Goal: Check status

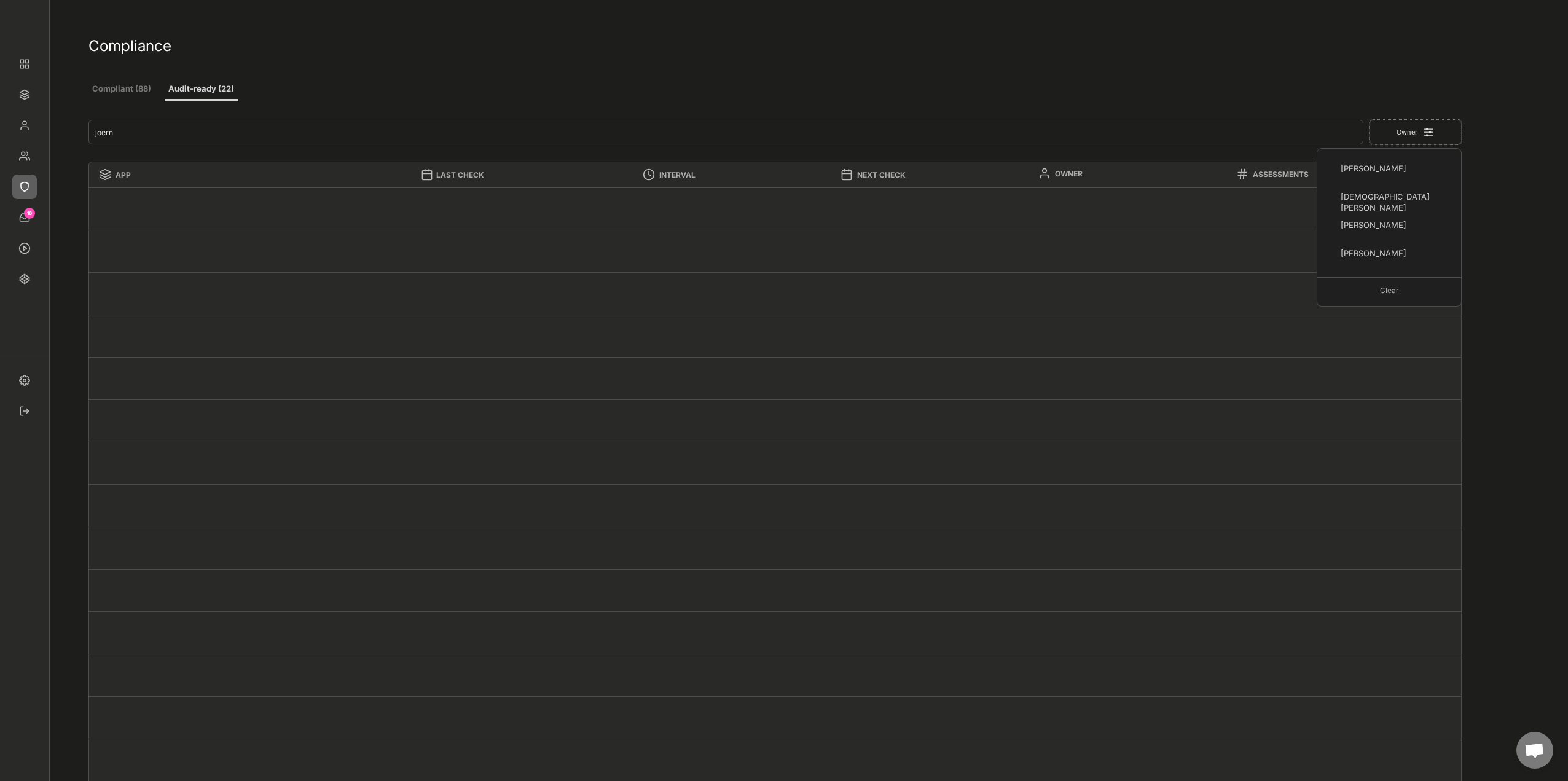
scroll to position [141, 0]
click at [856, 243] on div at bounding box center [775, 250] width 1373 height 43
click at [102, 83] on button "Compliant (88)" at bounding box center [122, 90] width 67 height 22
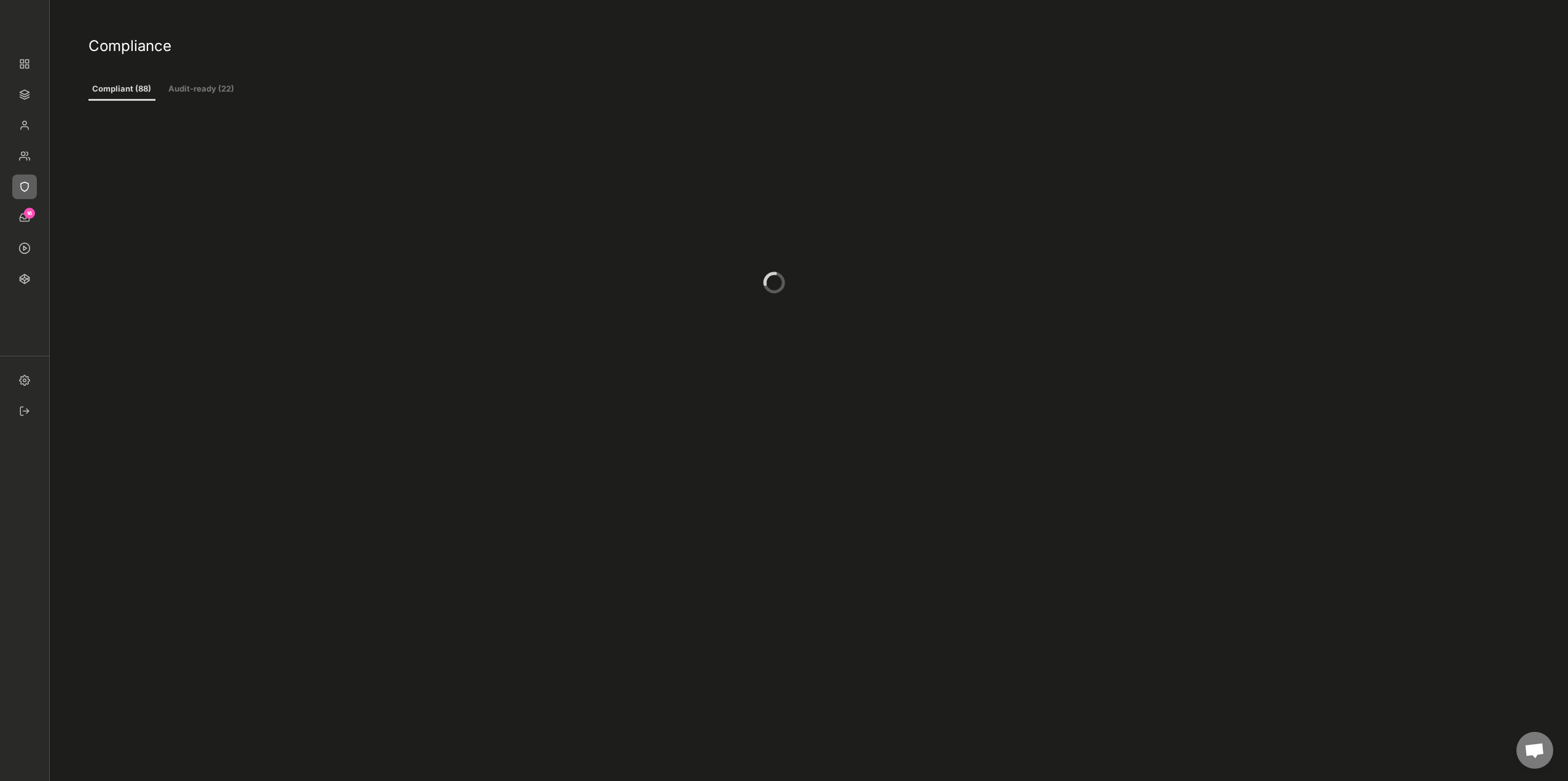
click at [192, 93] on button "Audit-ready (22)" at bounding box center [201, 90] width 73 height 22
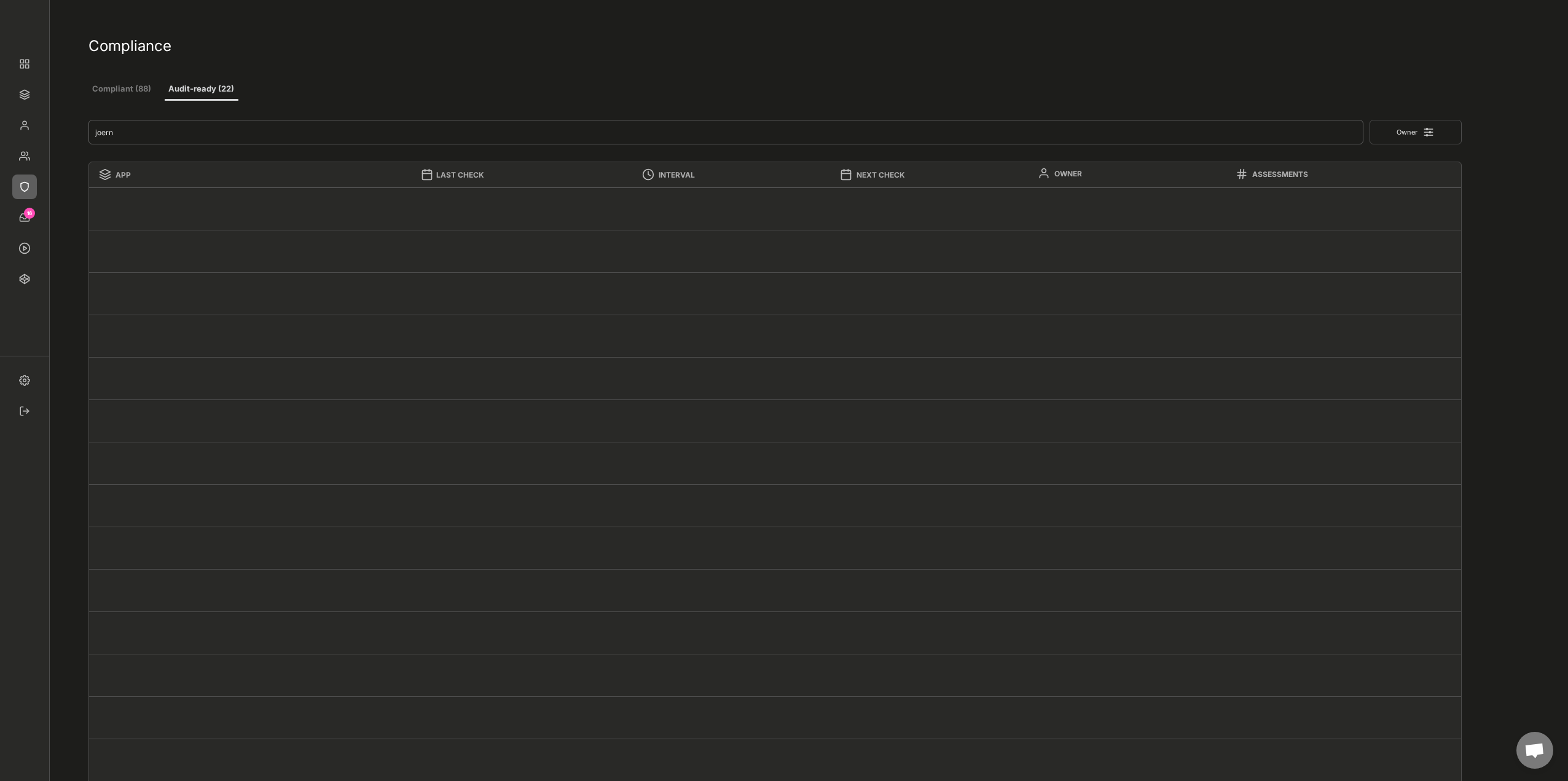
click at [106, 129] on input "input" at bounding box center [726, 132] width 1275 height 24
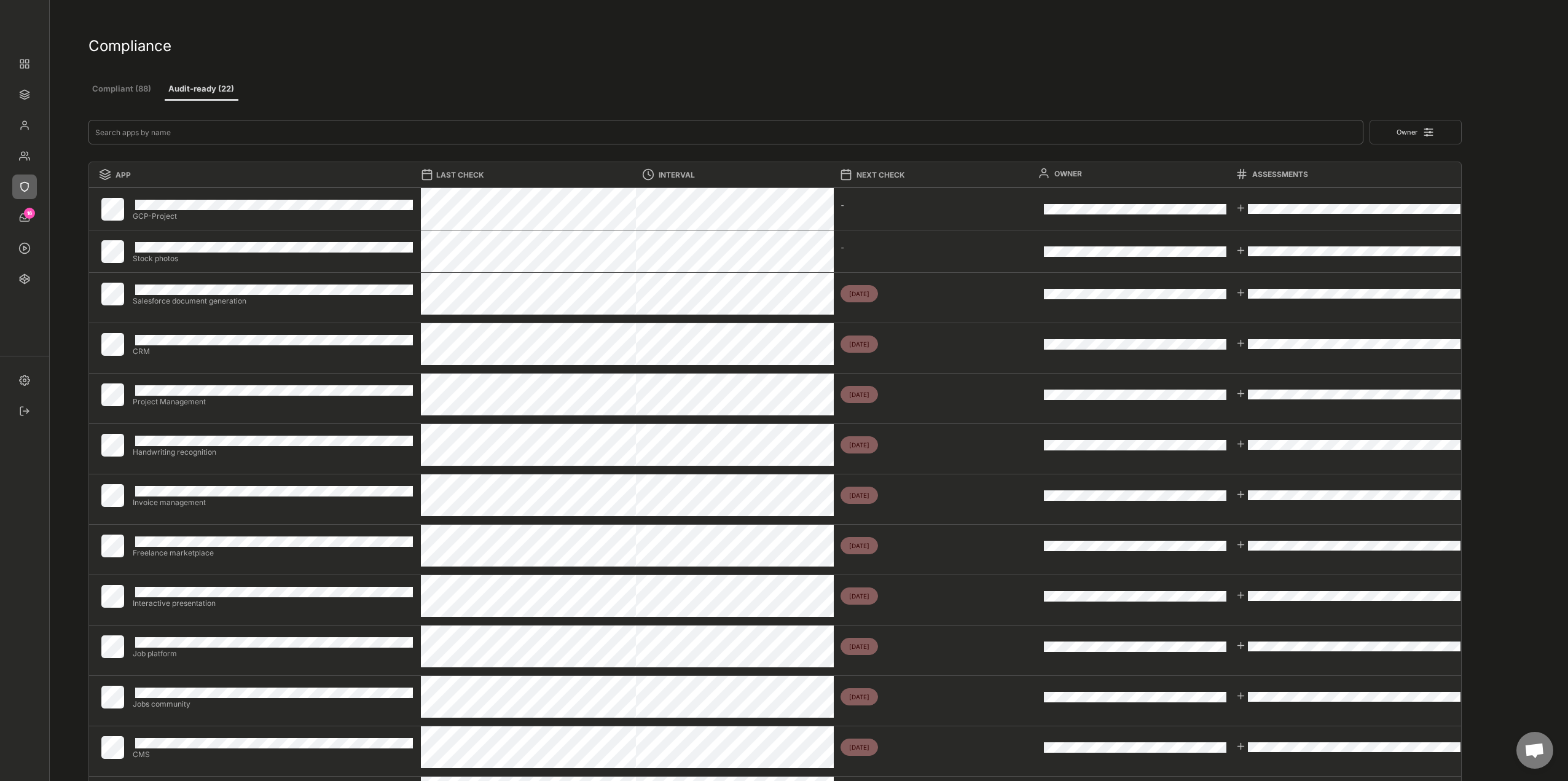
click at [142, 130] on input "input" at bounding box center [726, 132] width 1275 height 24
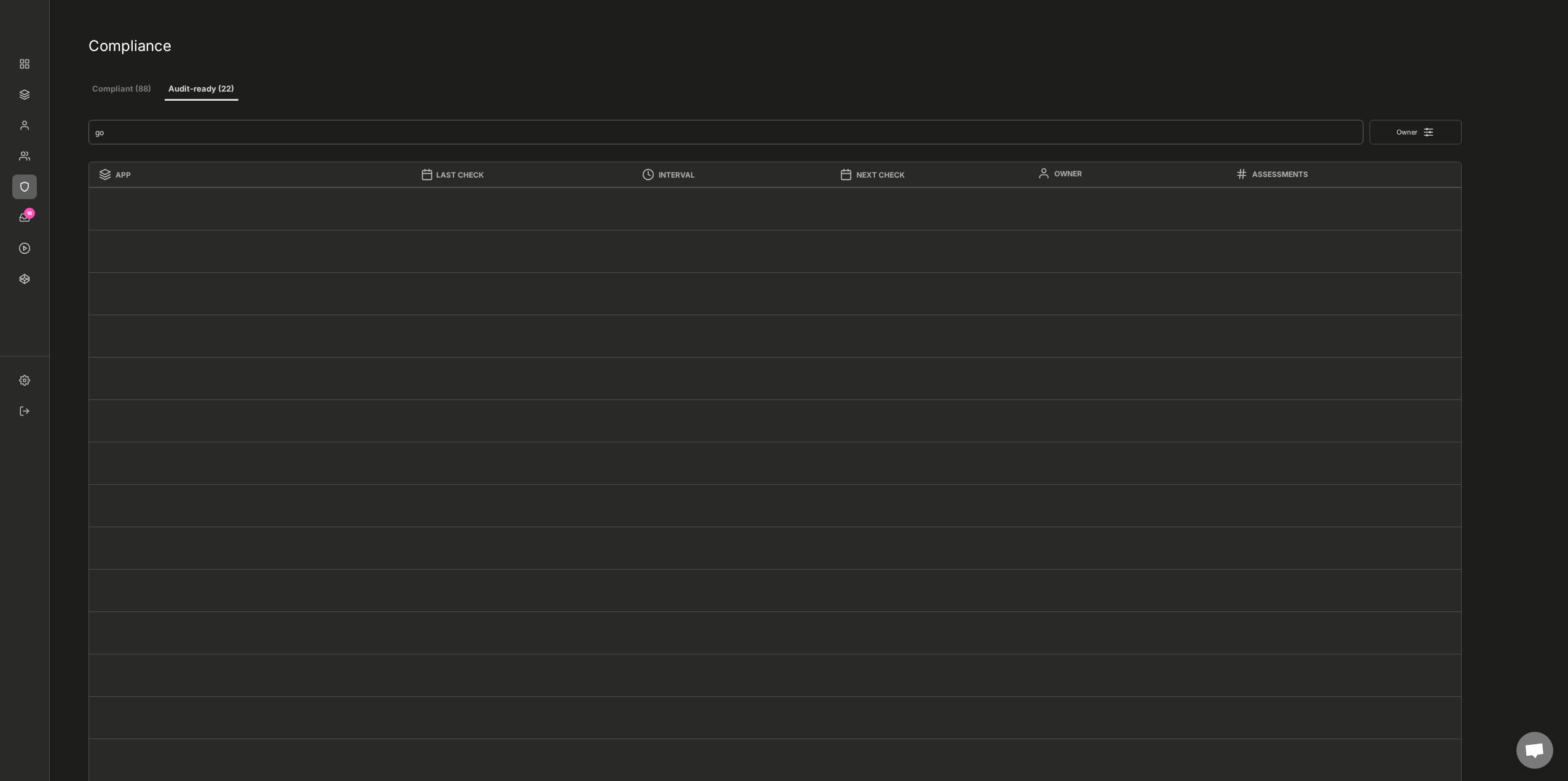
type input "g"
type input "G"
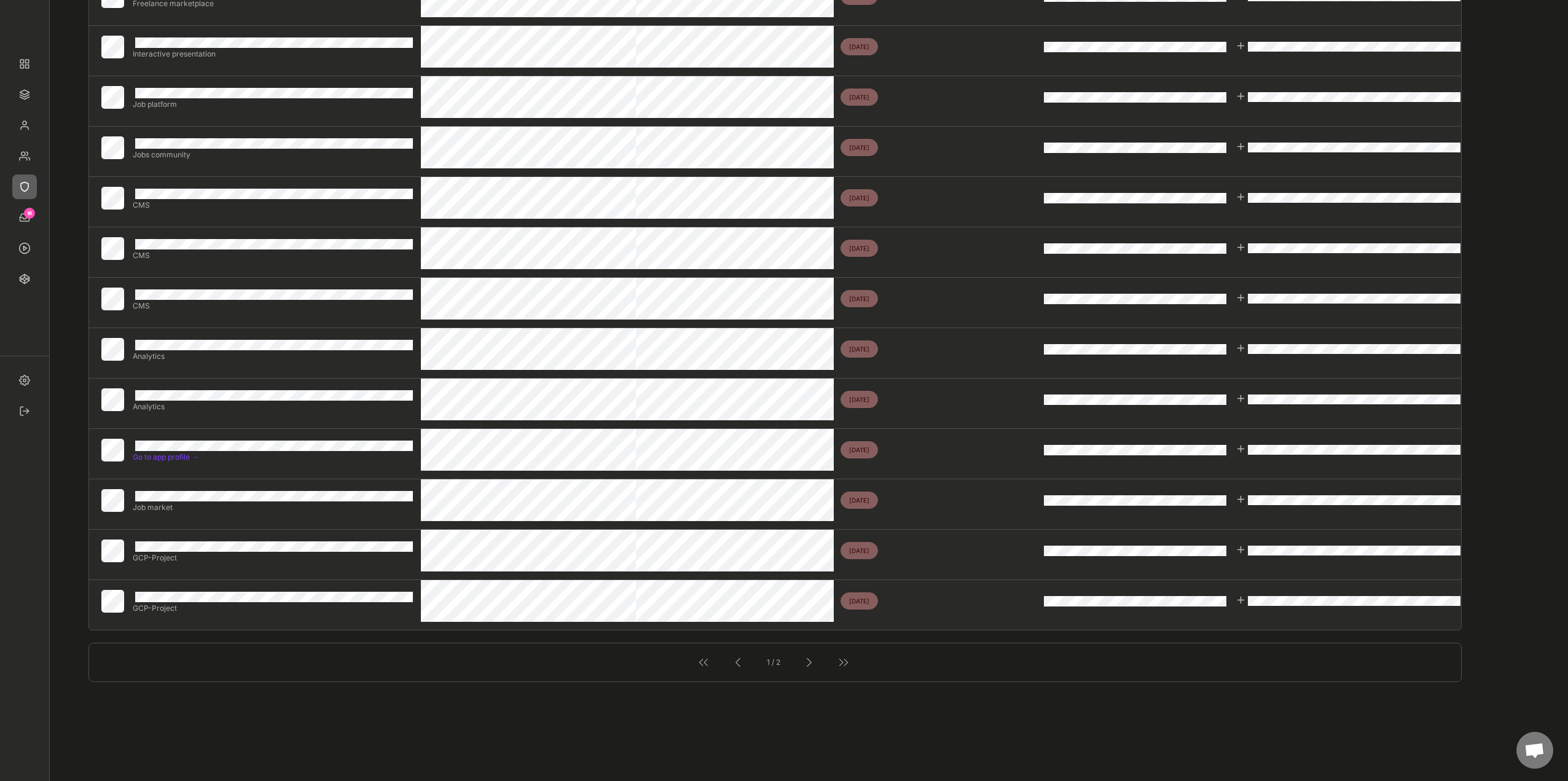
scroll to position [553, 0]
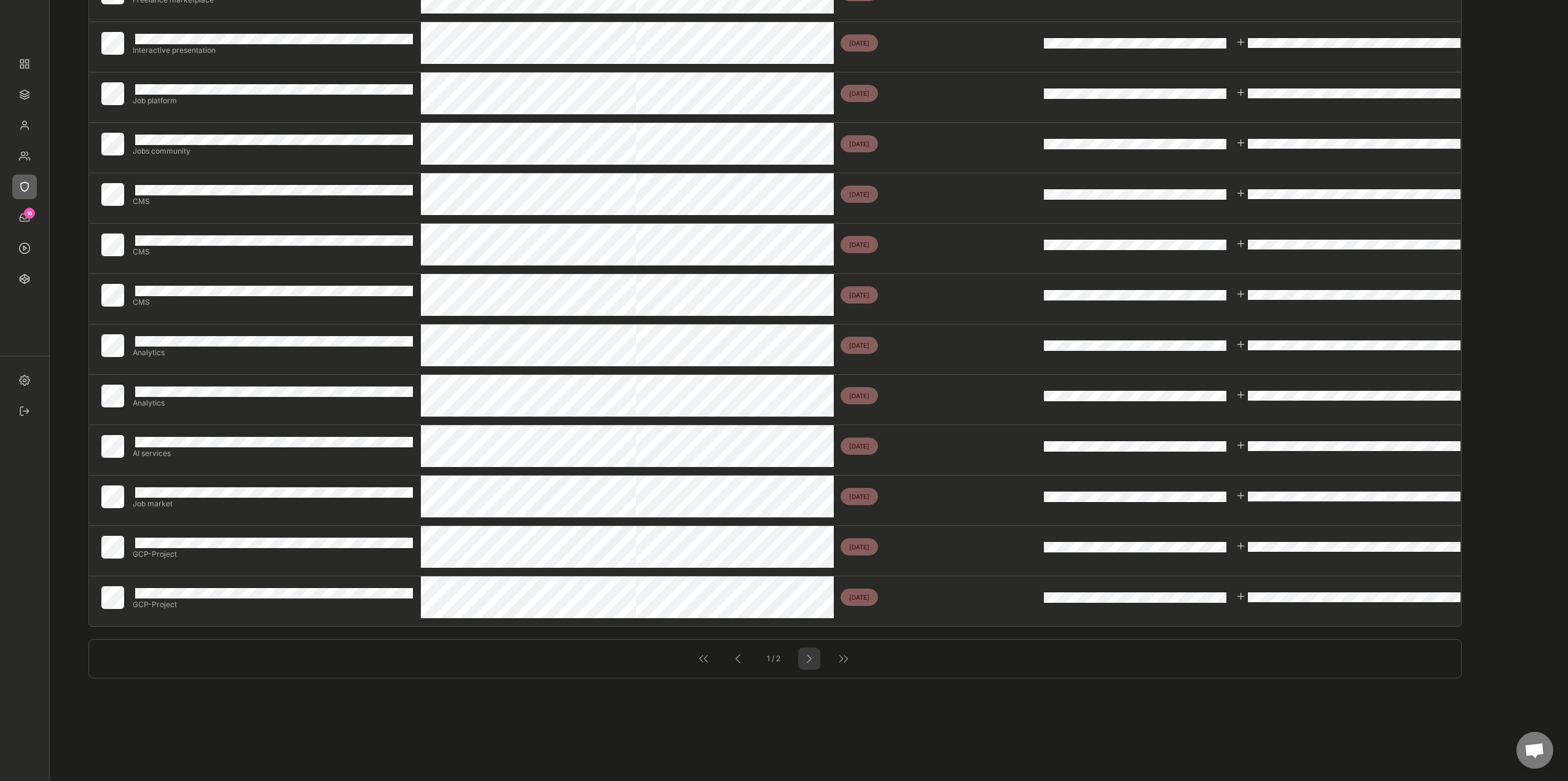
click at [812, 668] on div at bounding box center [810, 658] width 22 height 22
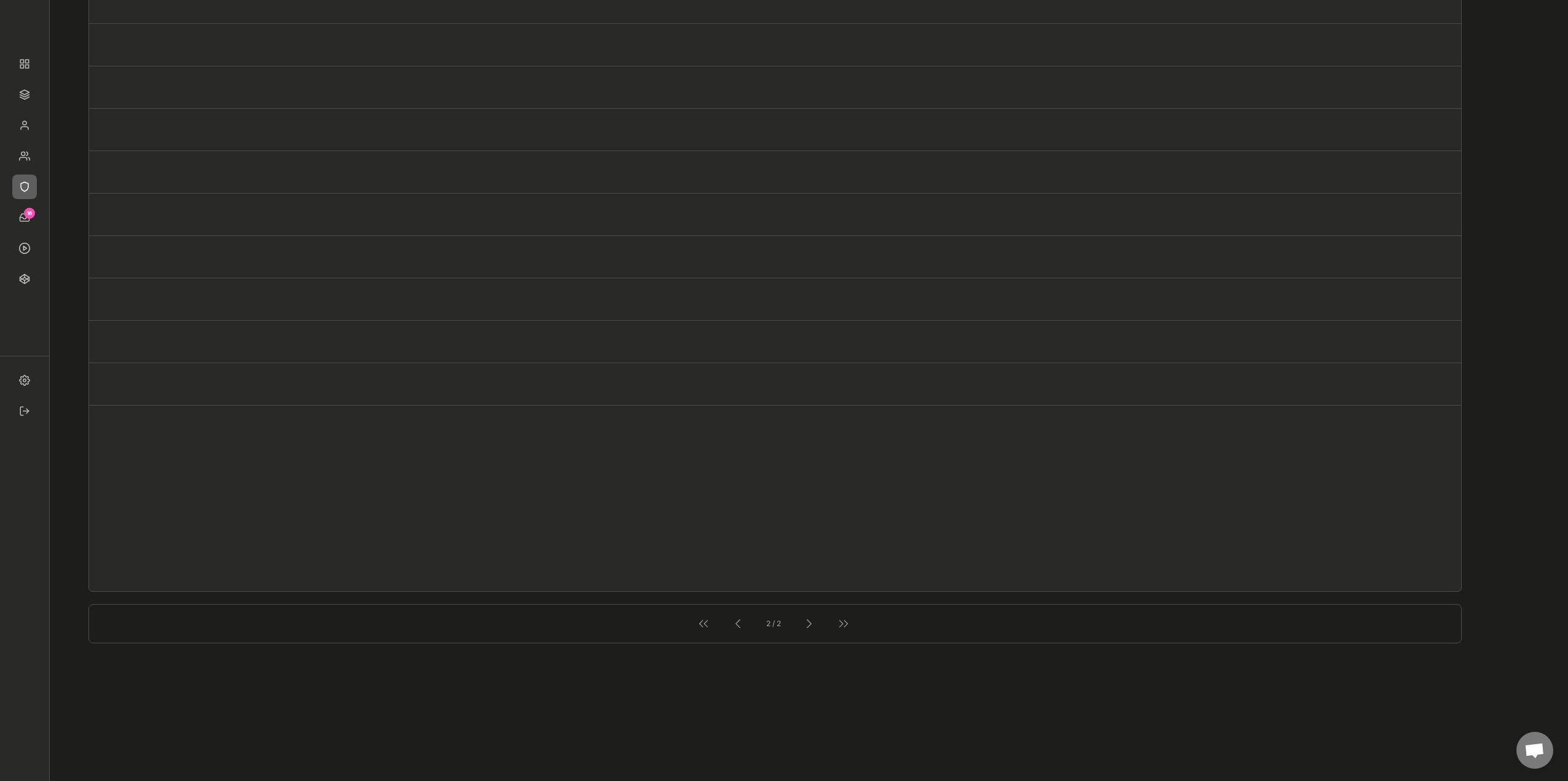
scroll to position [614, 0]
click at [736, 616] on div at bounding box center [738, 613] width 16 height 16
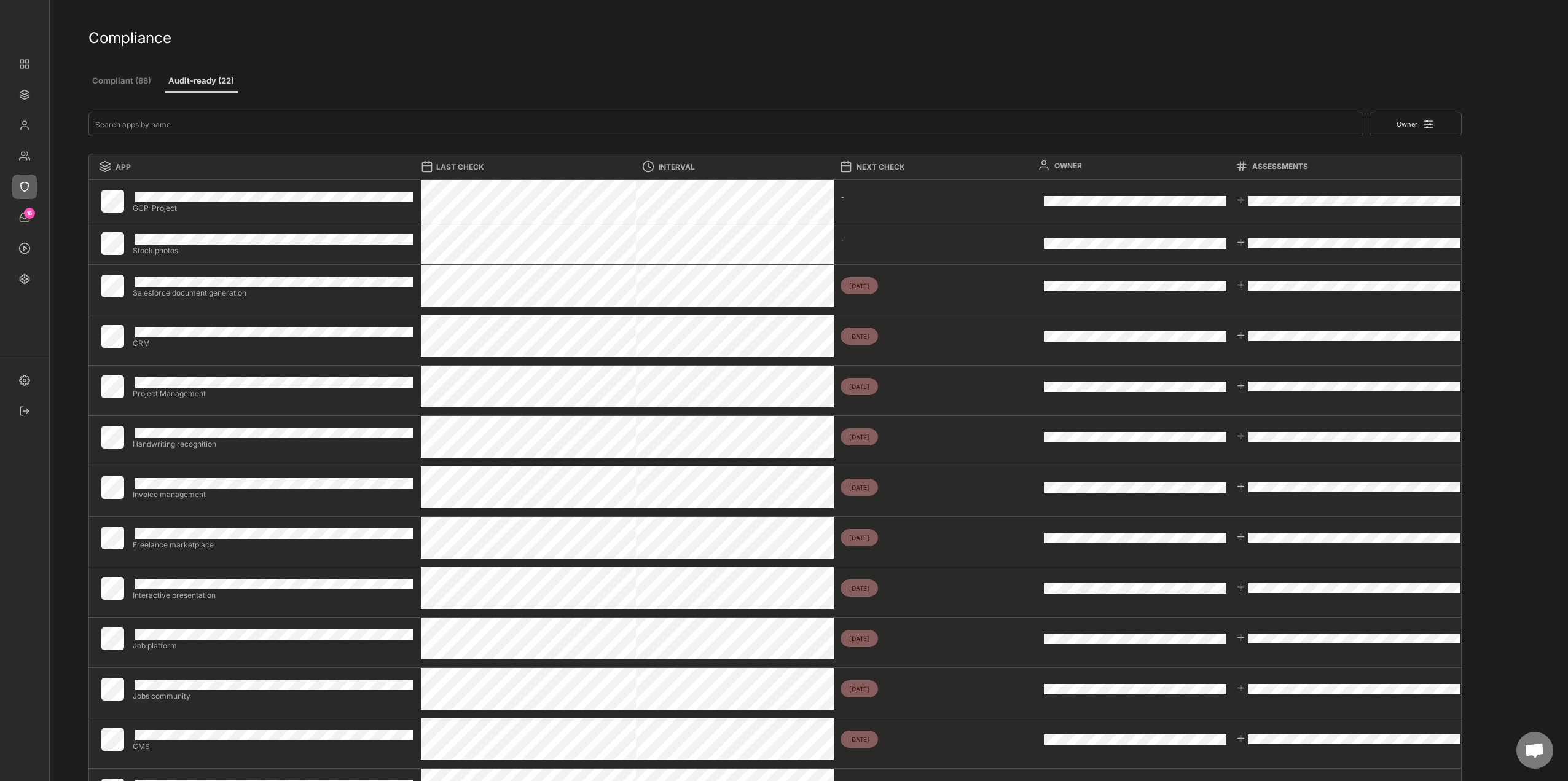
scroll to position [0, 0]
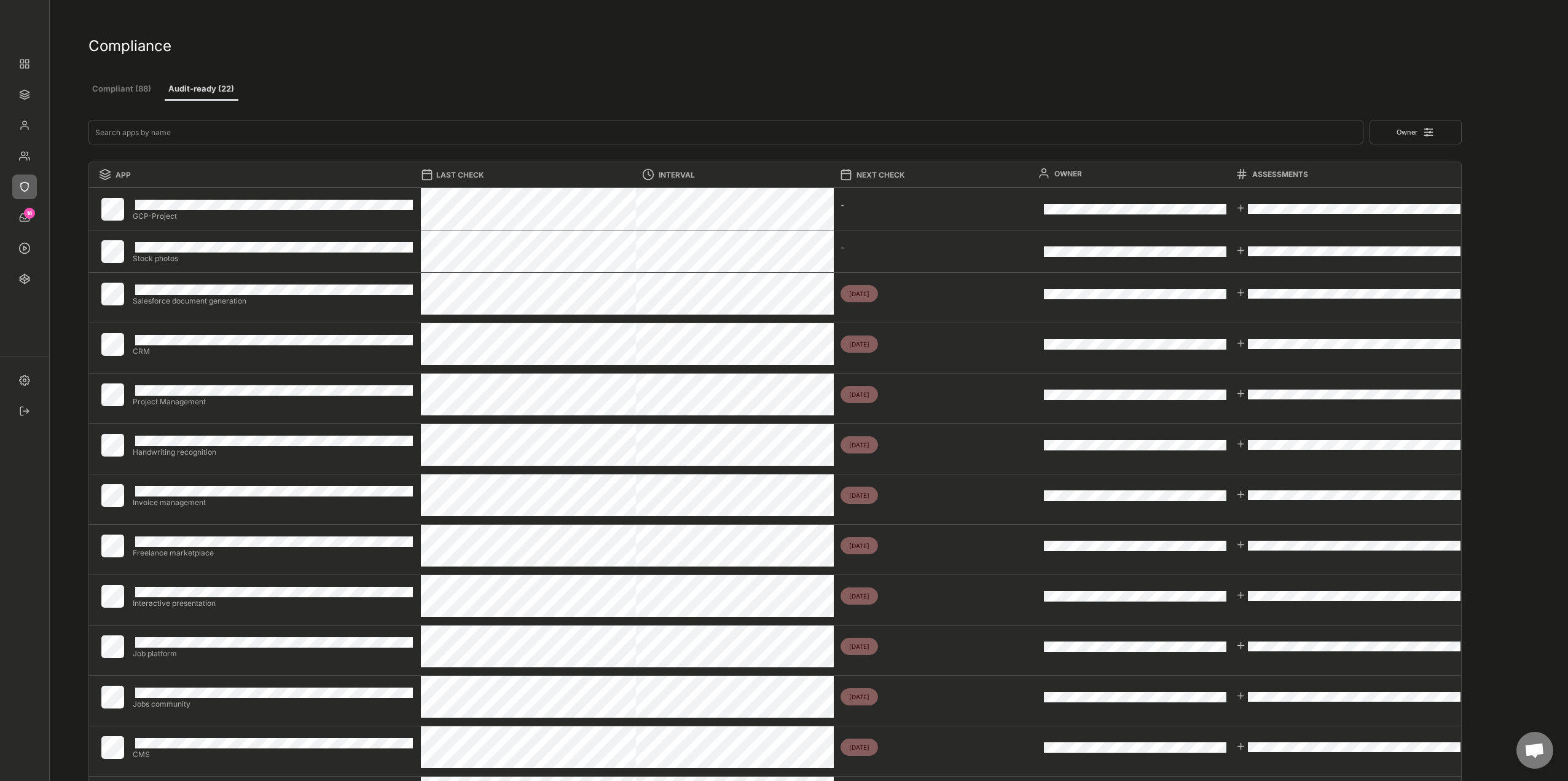
click at [1427, 141] on button "Owner" at bounding box center [1416, 132] width 93 height 24
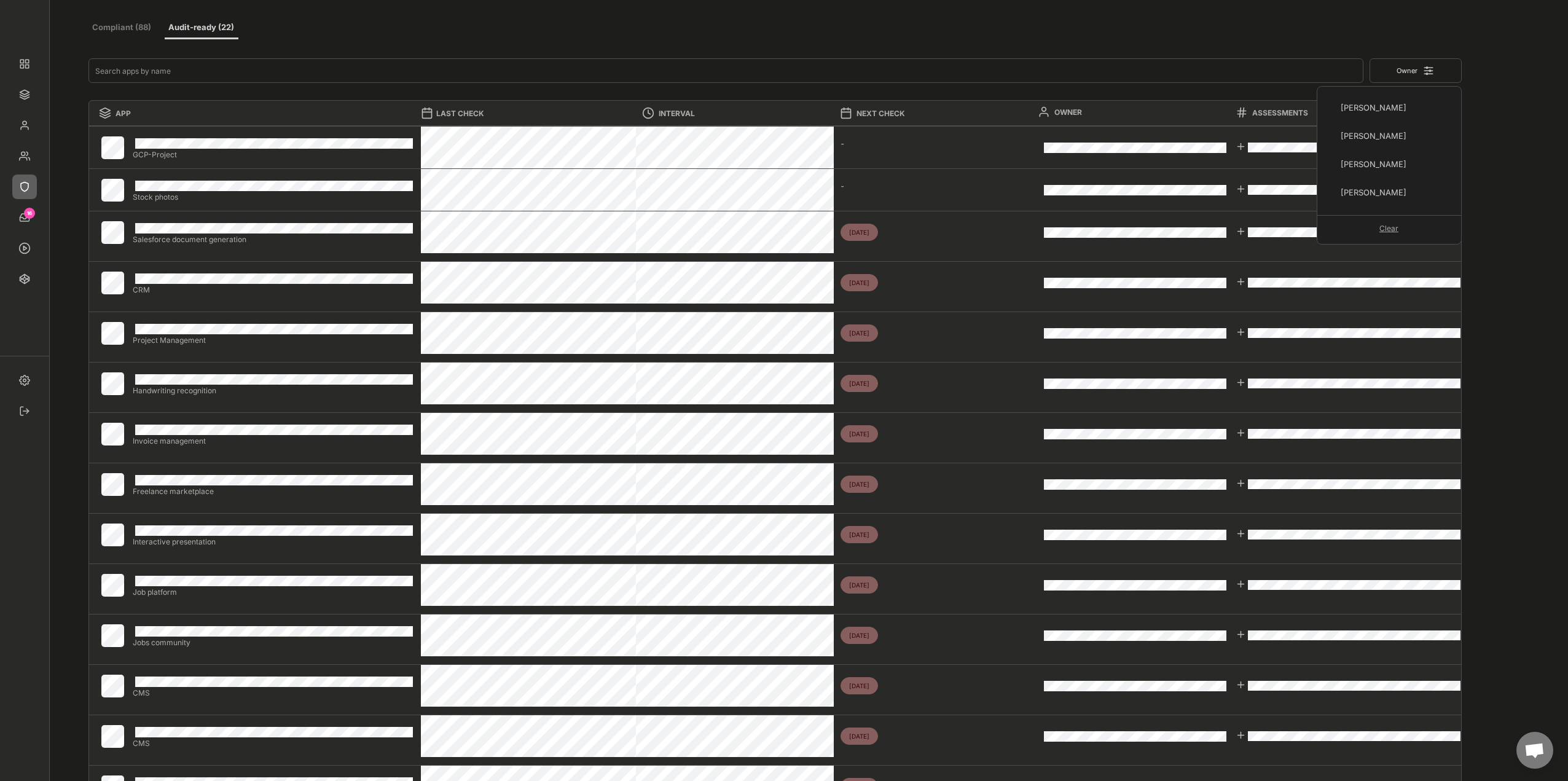
scroll to position [107, 0]
click at [1380, 145] on div "[PERSON_NAME]" at bounding box center [1393, 141] width 104 height 11
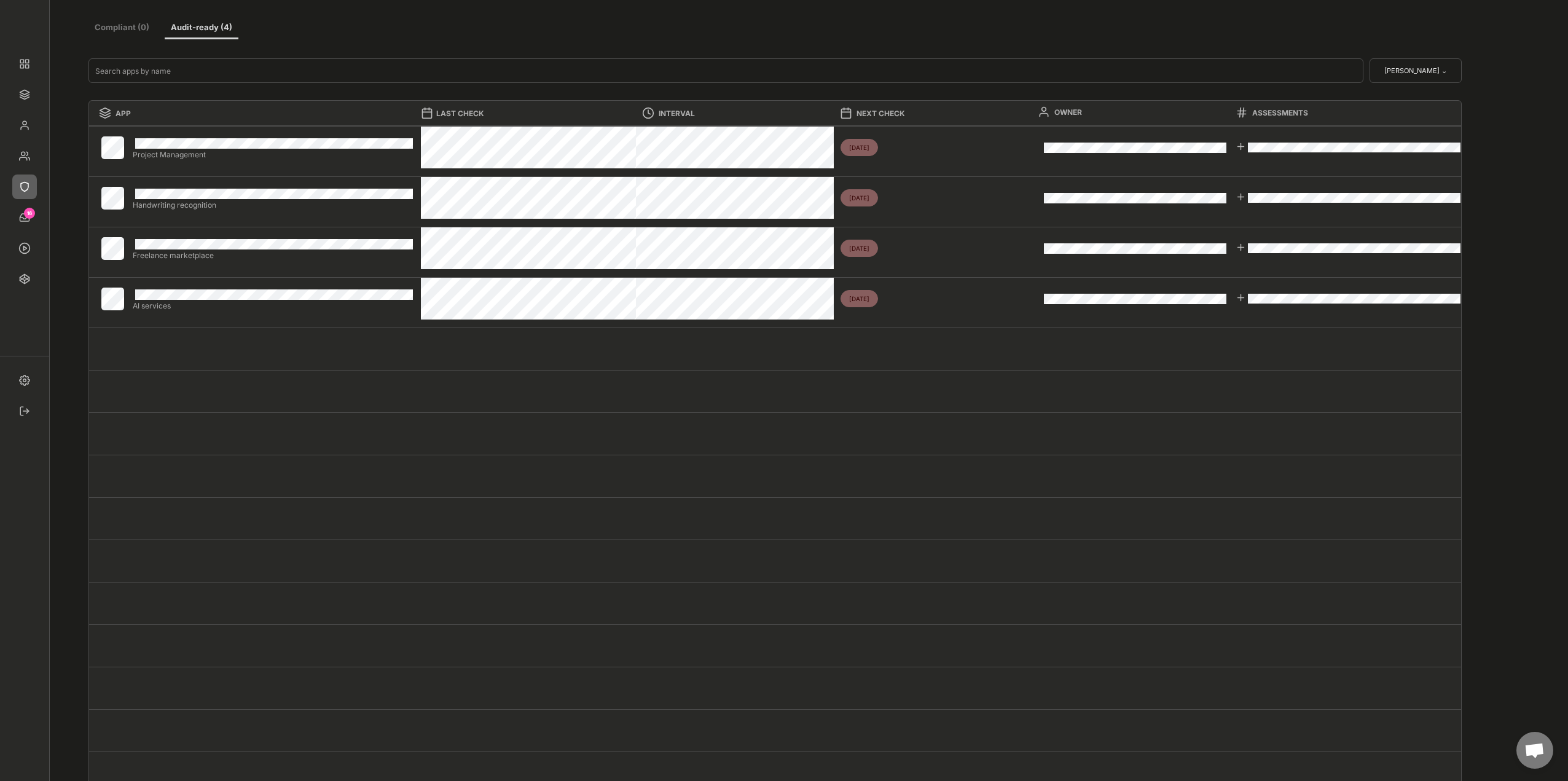
click at [1437, 75] on button "[PERSON_NAME] ⌄" at bounding box center [1416, 70] width 93 height 24
click at [1388, 231] on div "Clear" at bounding box center [1389, 229] width 144 height 10
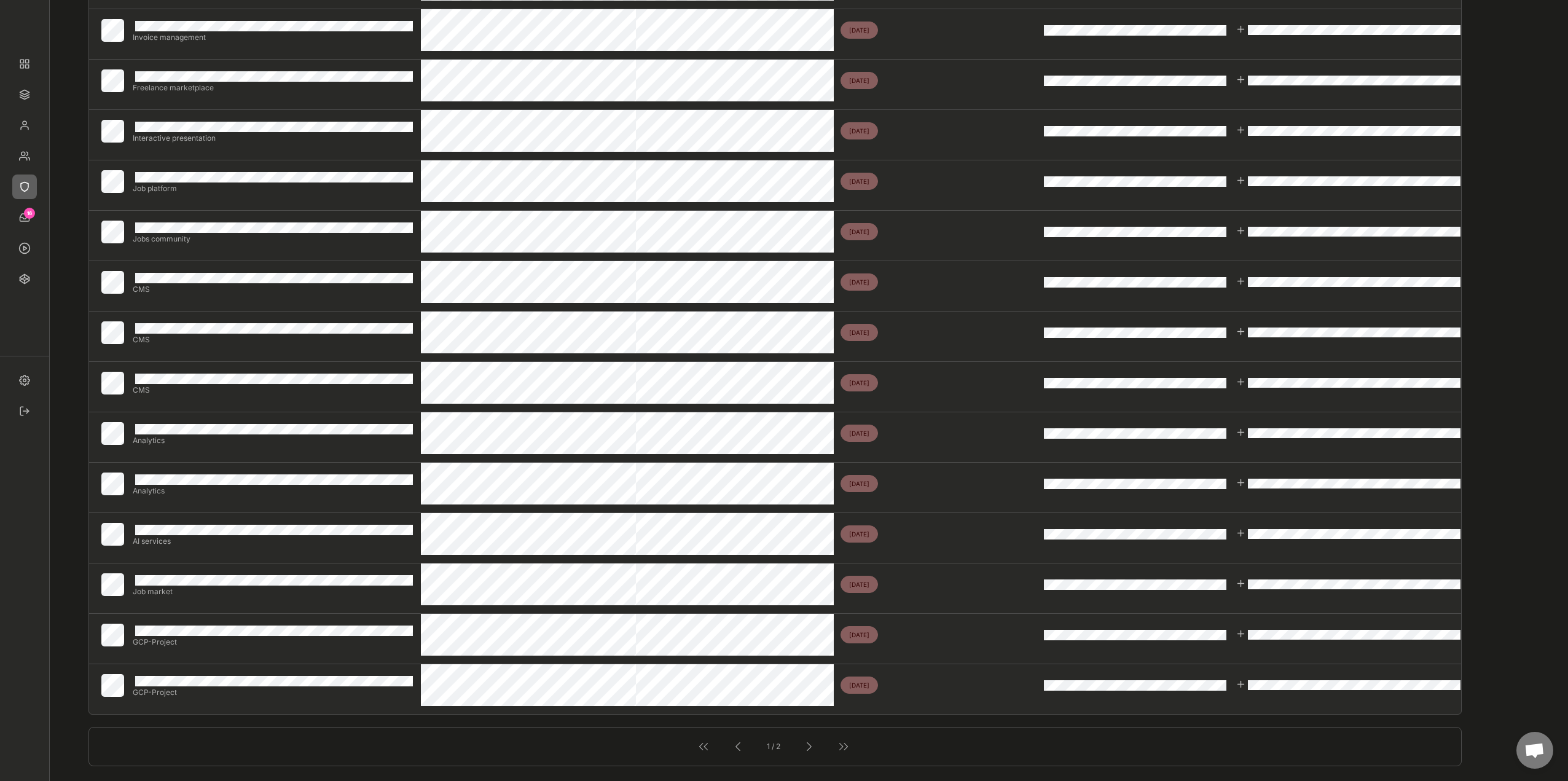
scroll to position [553, 0]
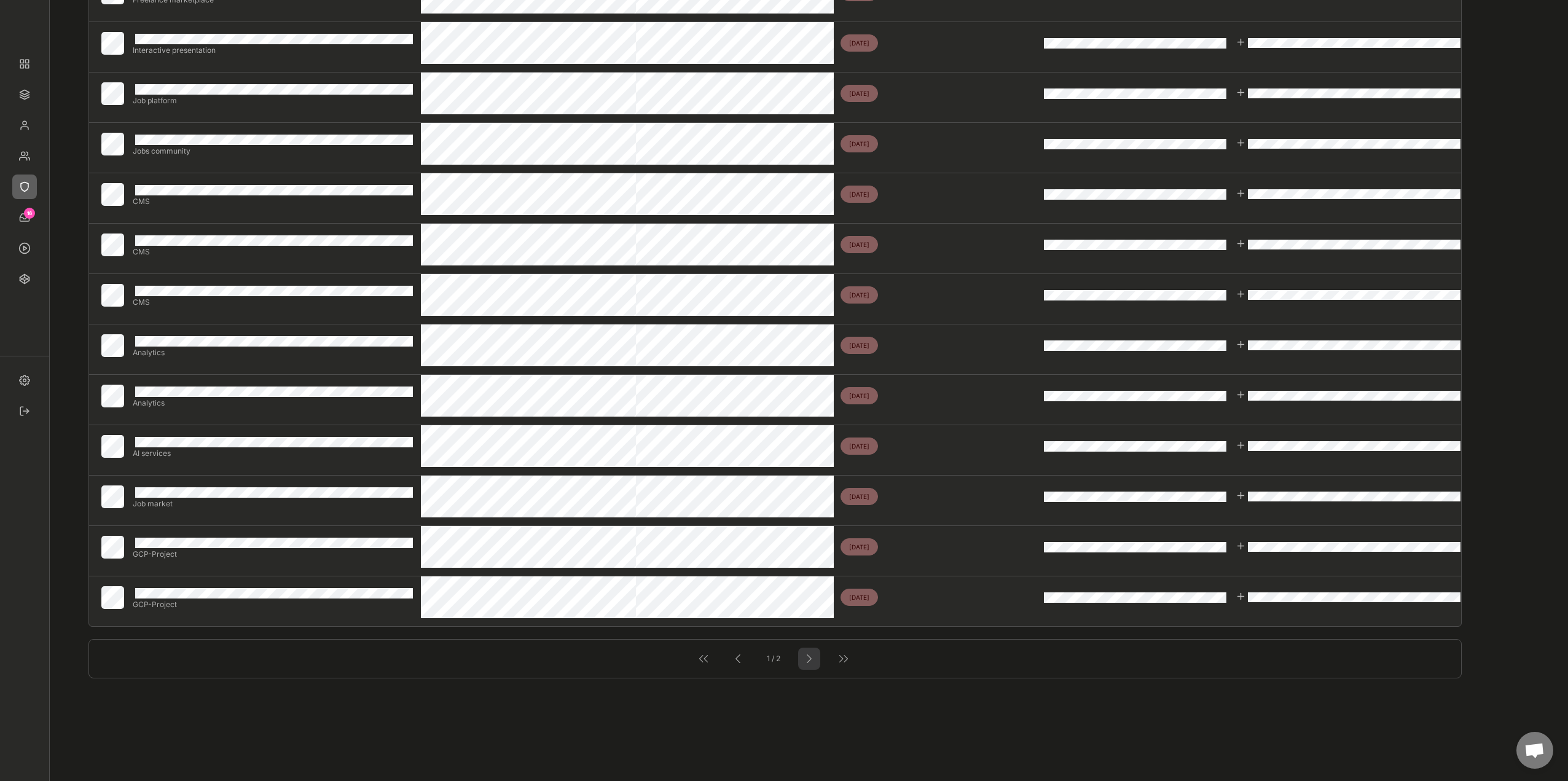
click at [802, 664] on div at bounding box center [809, 658] width 16 height 16
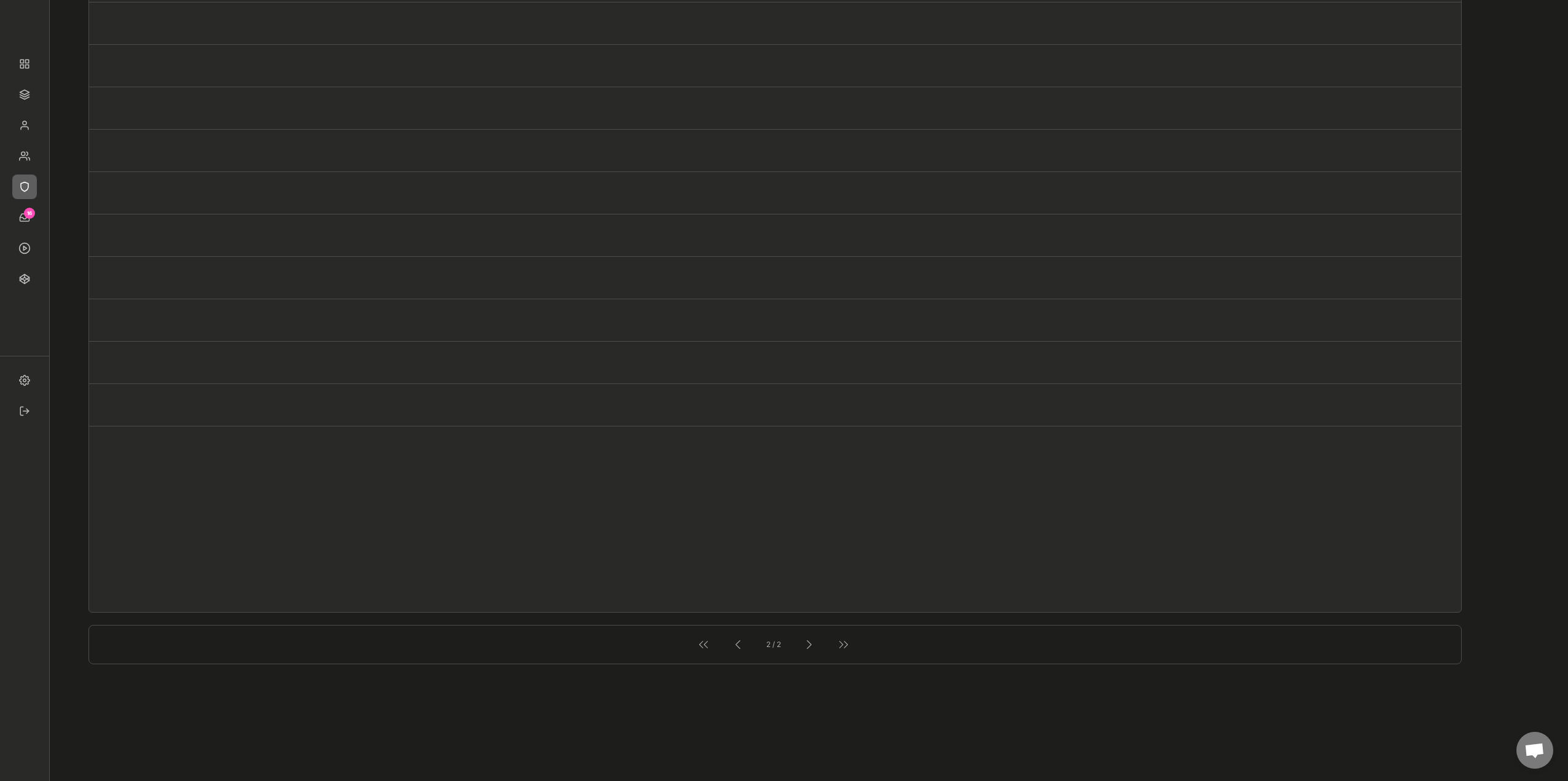
scroll to position [614, 0]
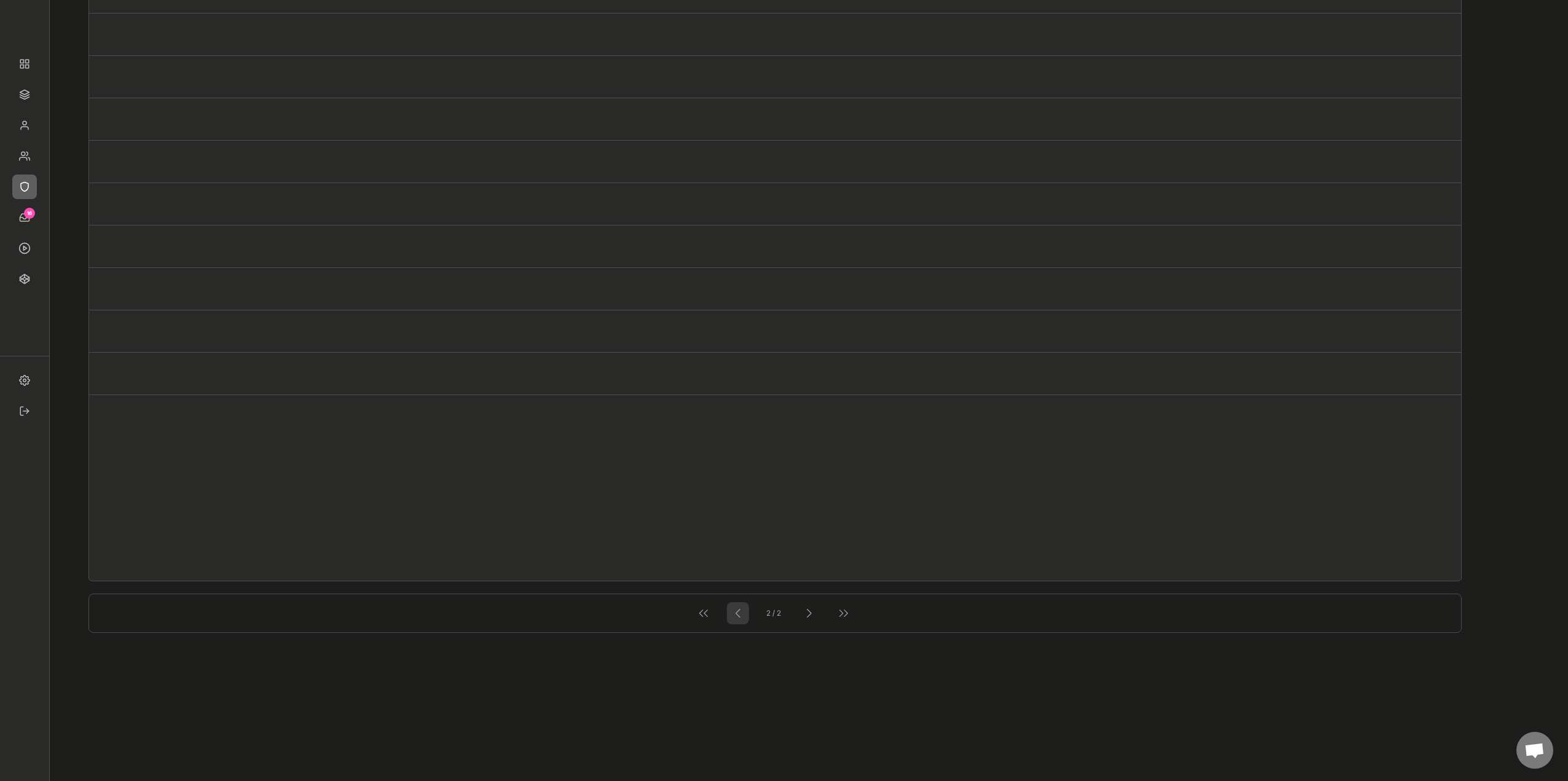
click at [733, 616] on div at bounding box center [738, 613] width 16 height 16
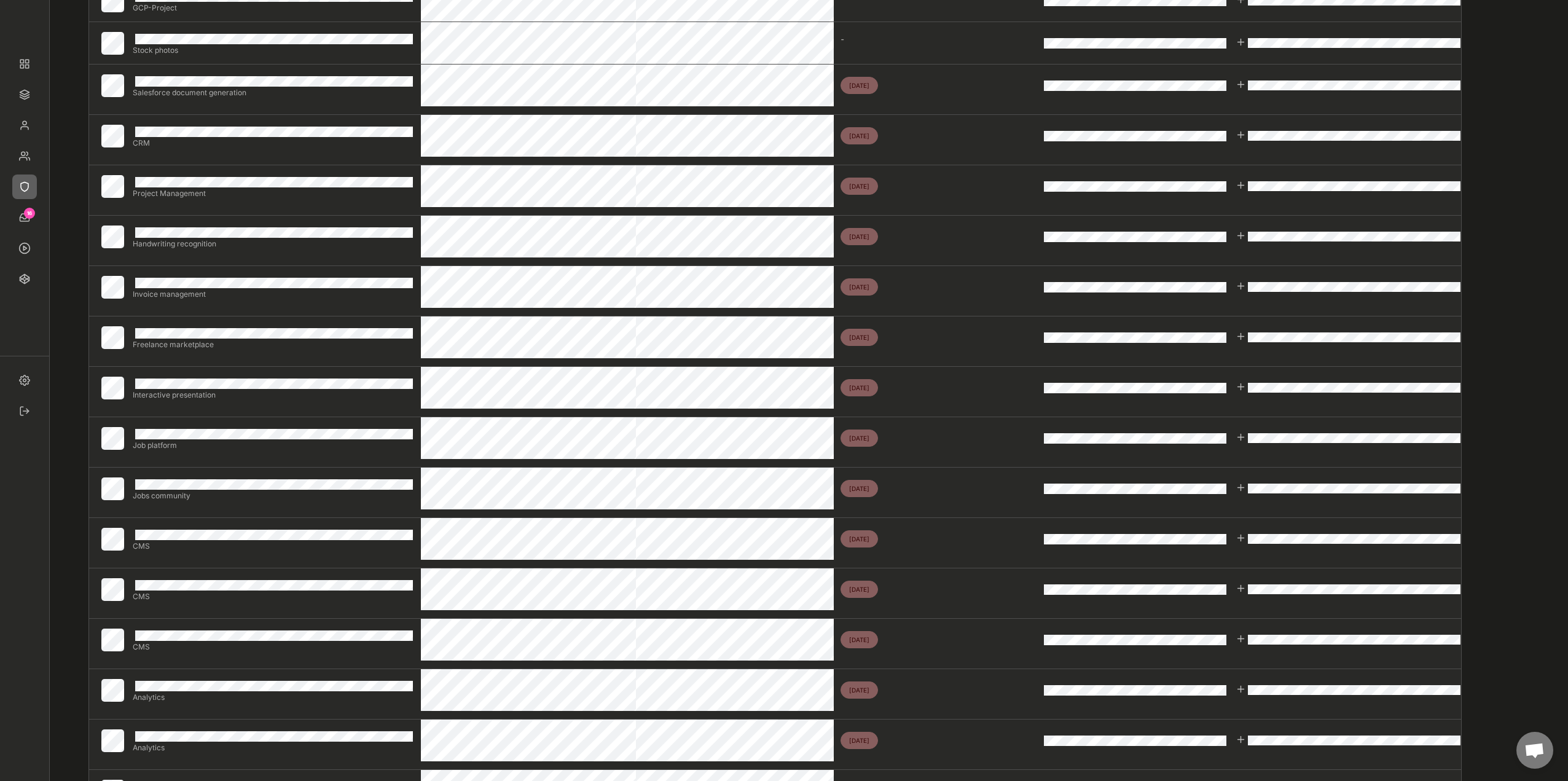
scroll to position [184, 0]
